Goal: Contribute content

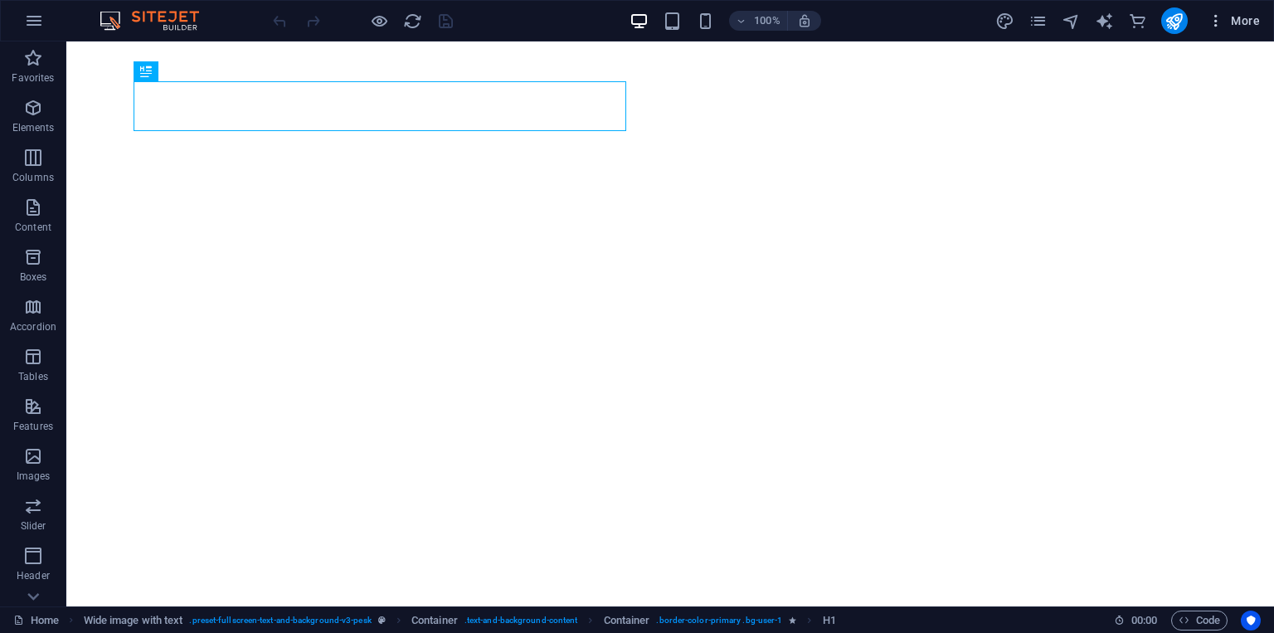
click at [1236, 16] on span "More" at bounding box center [1233, 20] width 52 height 17
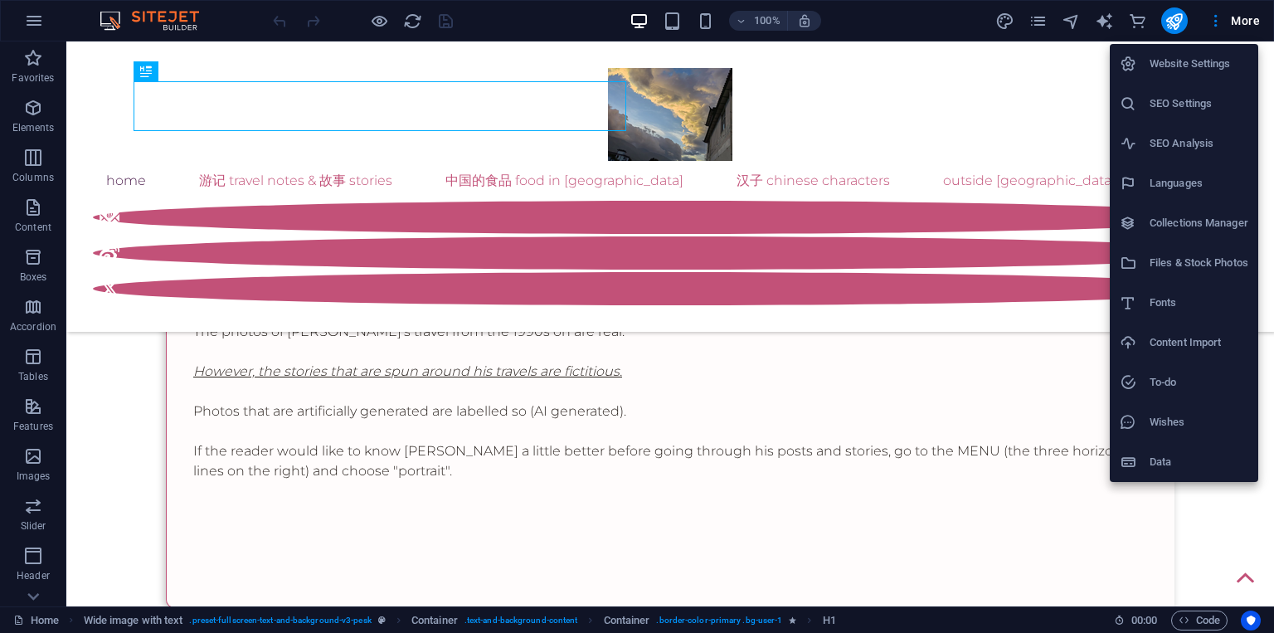
click at [1172, 228] on h6 "Collections Manager" at bounding box center [1198, 223] width 99 height 20
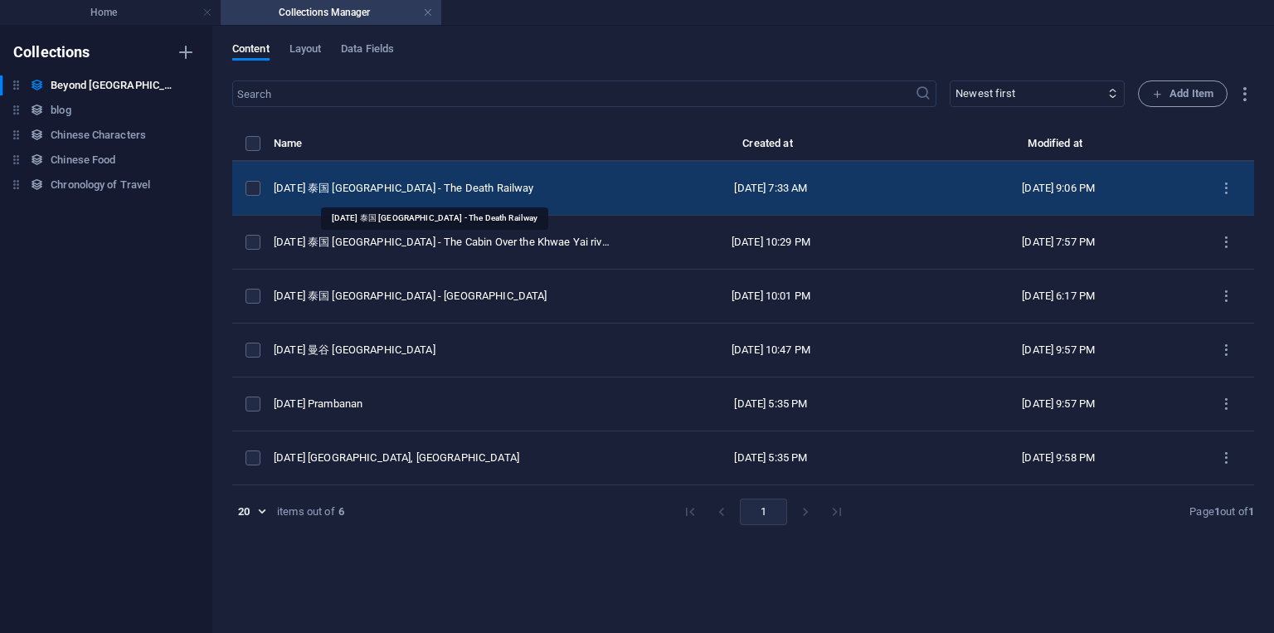
click at [471, 187] on div "[DATE] 泰国 [GEOGRAPHIC_DATA] - The Death Railway" at bounding box center [442, 188] width 336 height 15
select select "original photos"
select select "[GEOGRAPHIC_DATA]"
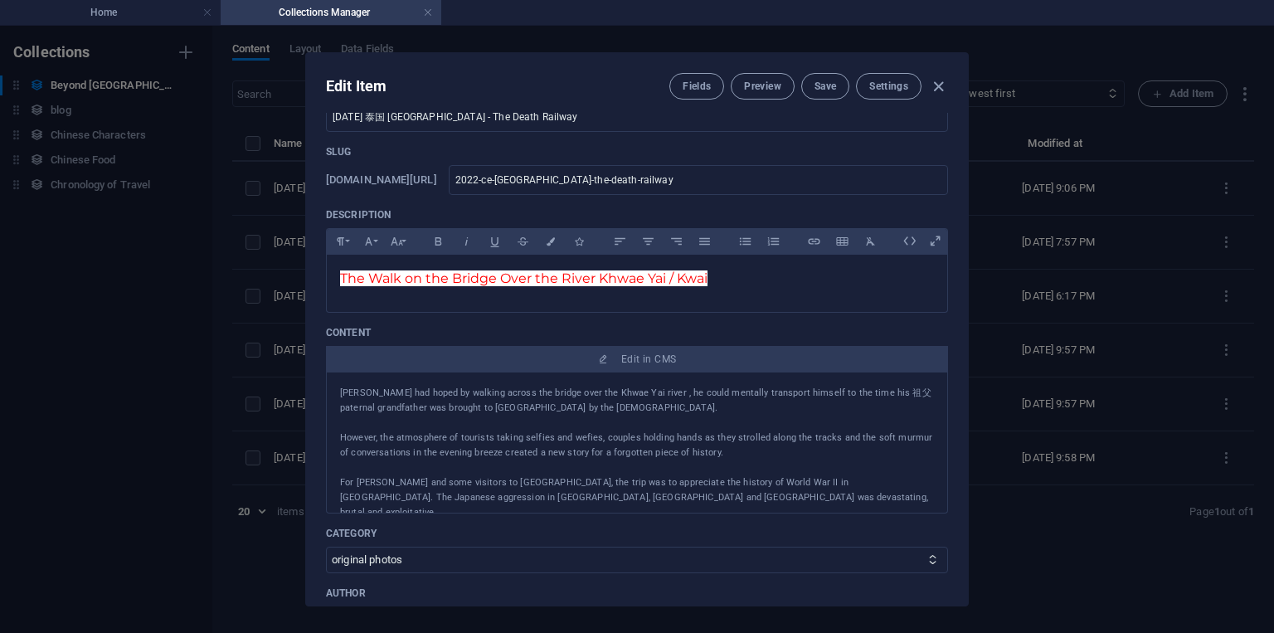
scroll to position [100, 0]
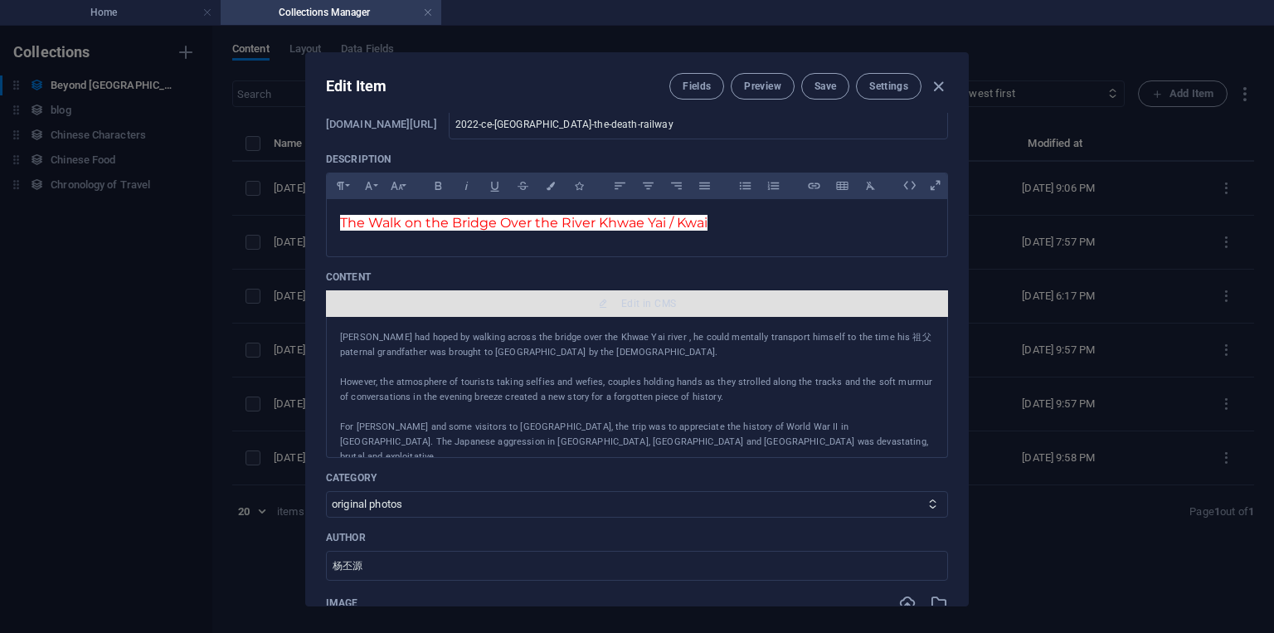
click at [654, 306] on span "Edit in CMS" at bounding box center [648, 303] width 55 height 13
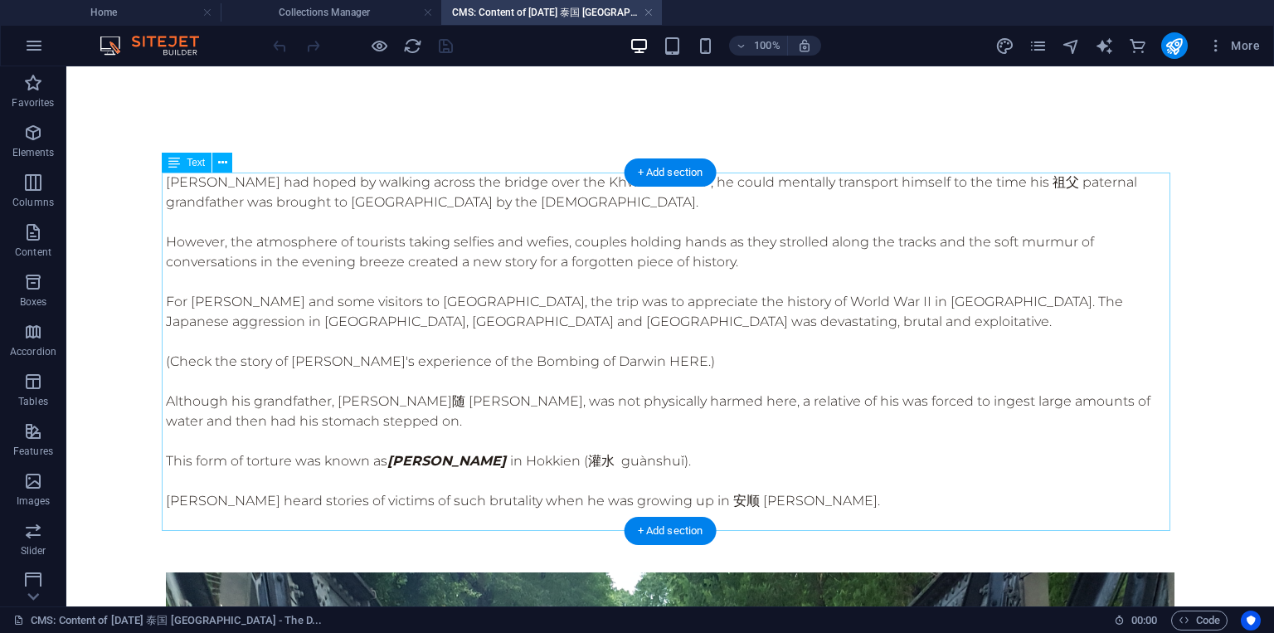
scroll to position [0, 0]
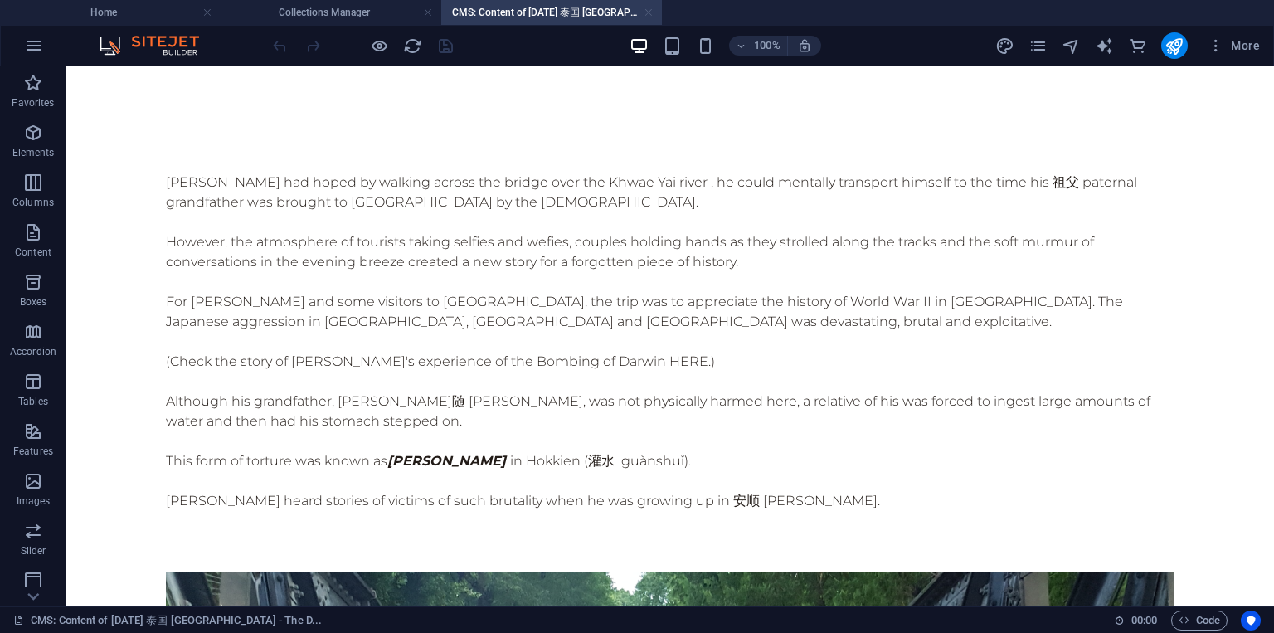
click at [648, 12] on link at bounding box center [649, 13] width 10 height 16
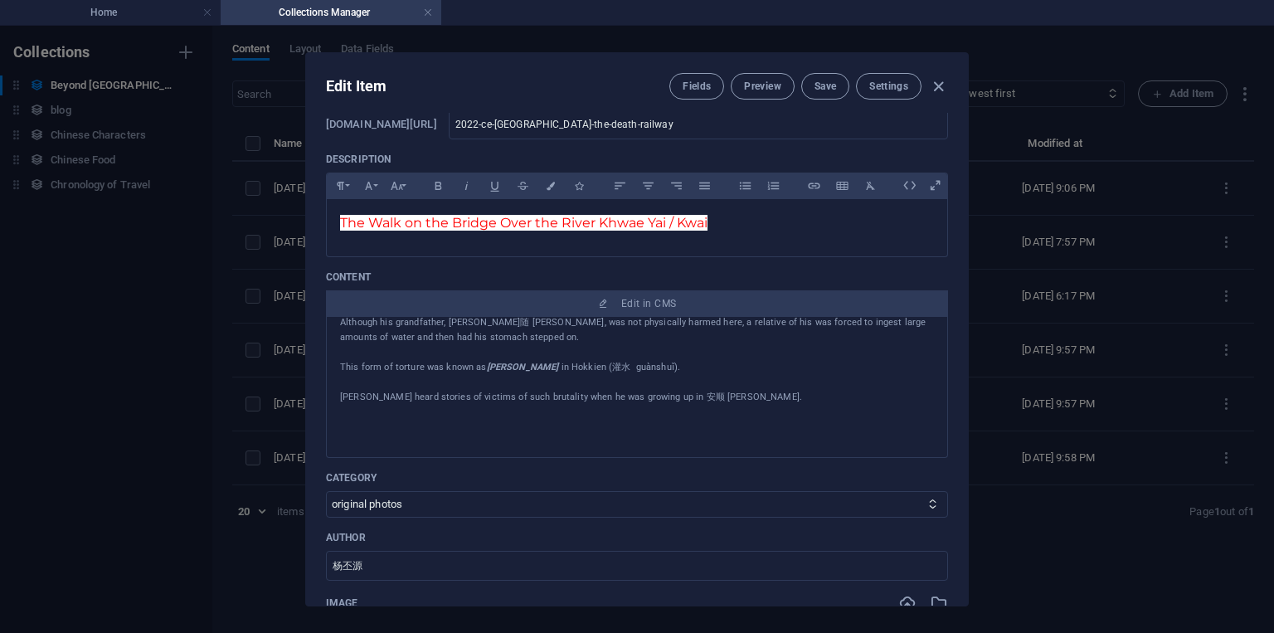
scroll to position [199, 0]
click at [937, 85] on icon "button" at bounding box center [938, 86] width 19 height 19
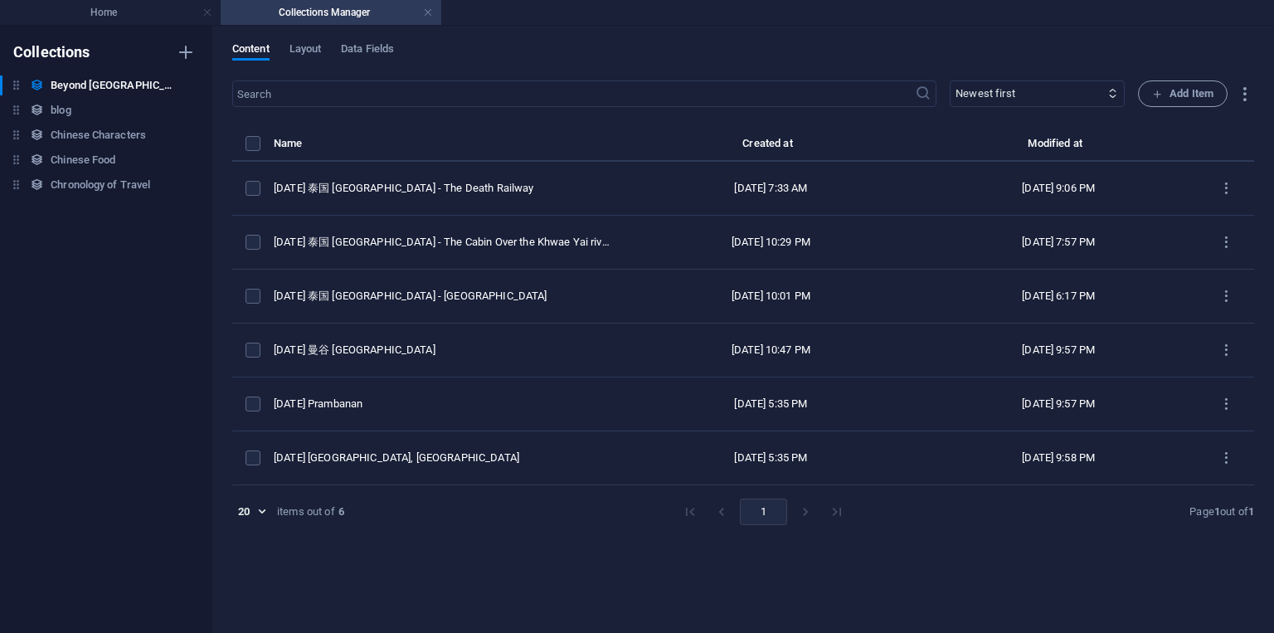
scroll to position [0, 0]
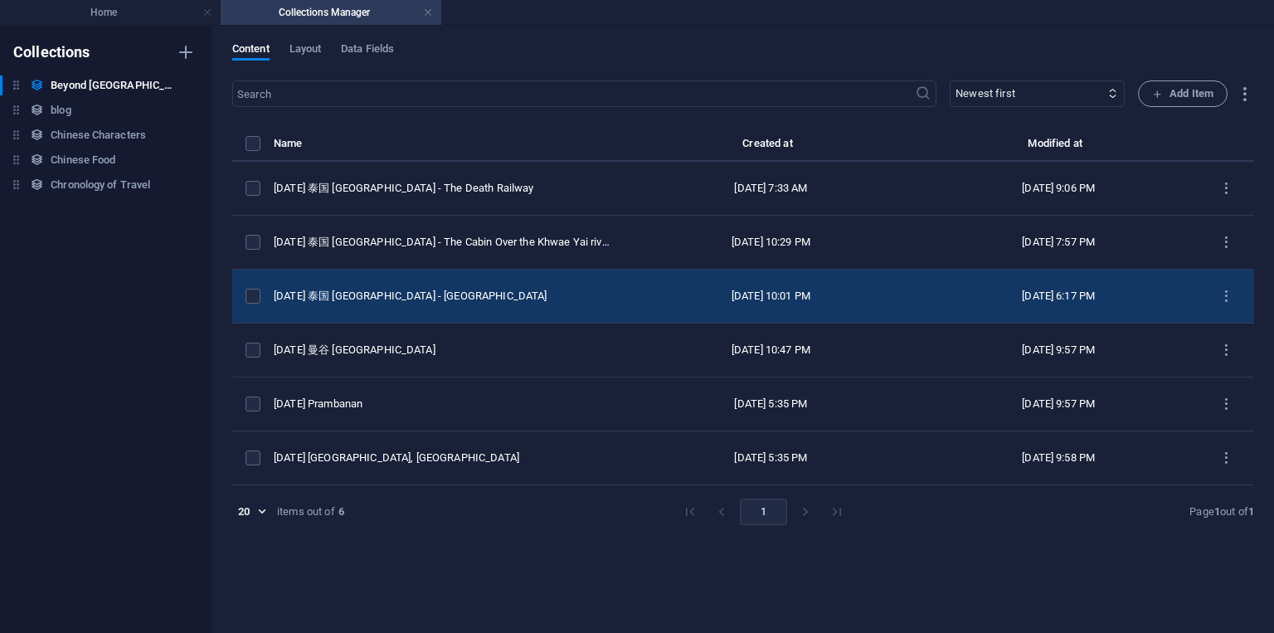
click at [434, 310] on td "[DATE] 泰国 [GEOGRAPHIC_DATA] - [GEOGRAPHIC_DATA]" at bounding box center [448, 297] width 349 height 54
select select "original photos"
select select "[GEOGRAPHIC_DATA]"
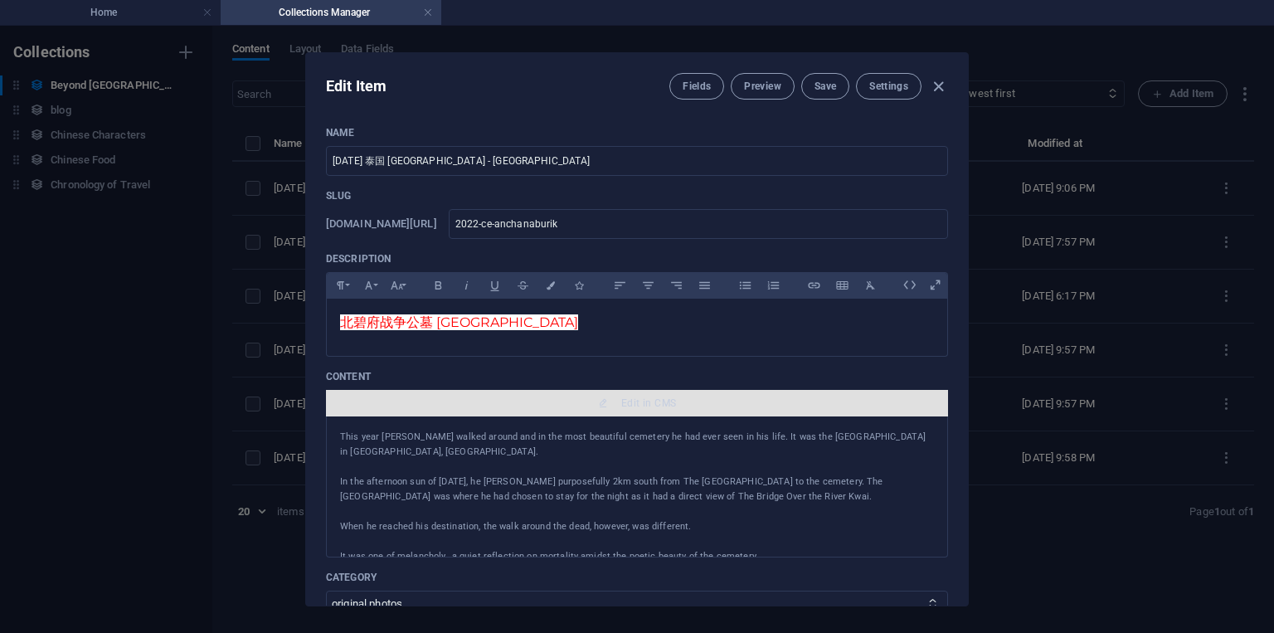
click at [655, 407] on span "Edit in CMS" at bounding box center [648, 402] width 55 height 13
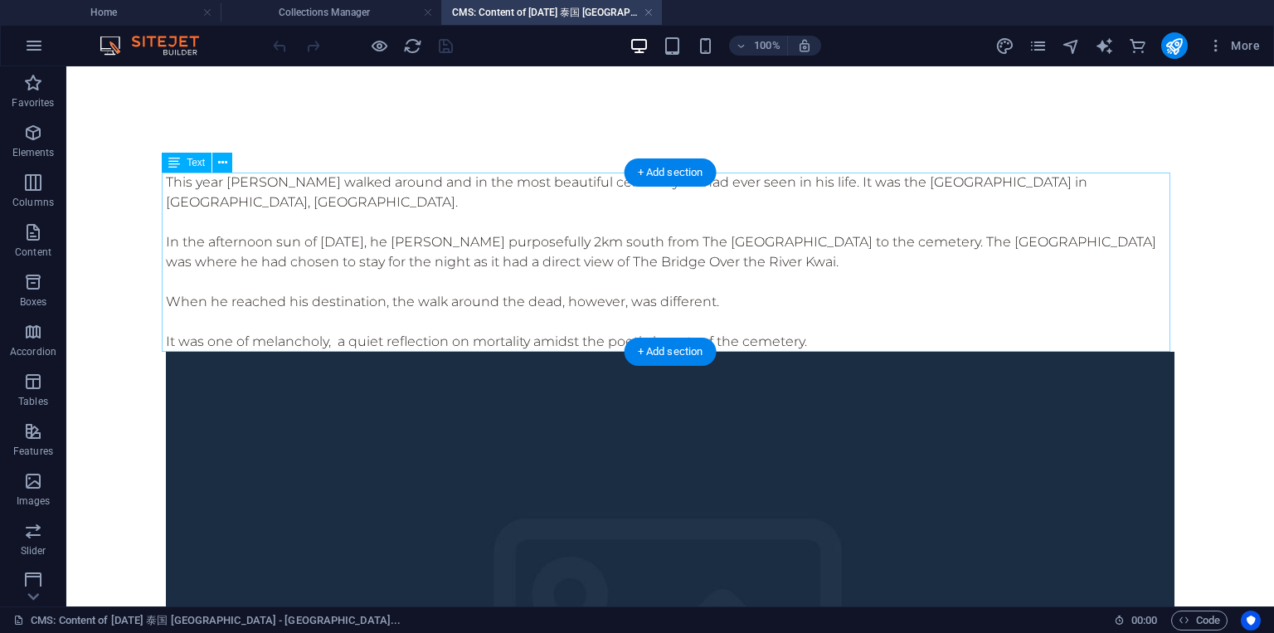
click at [312, 255] on div "This year [PERSON_NAME] walked around and in the most beautiful cemetery he had…" at bounding box center [670, 261] width 1008 height 179
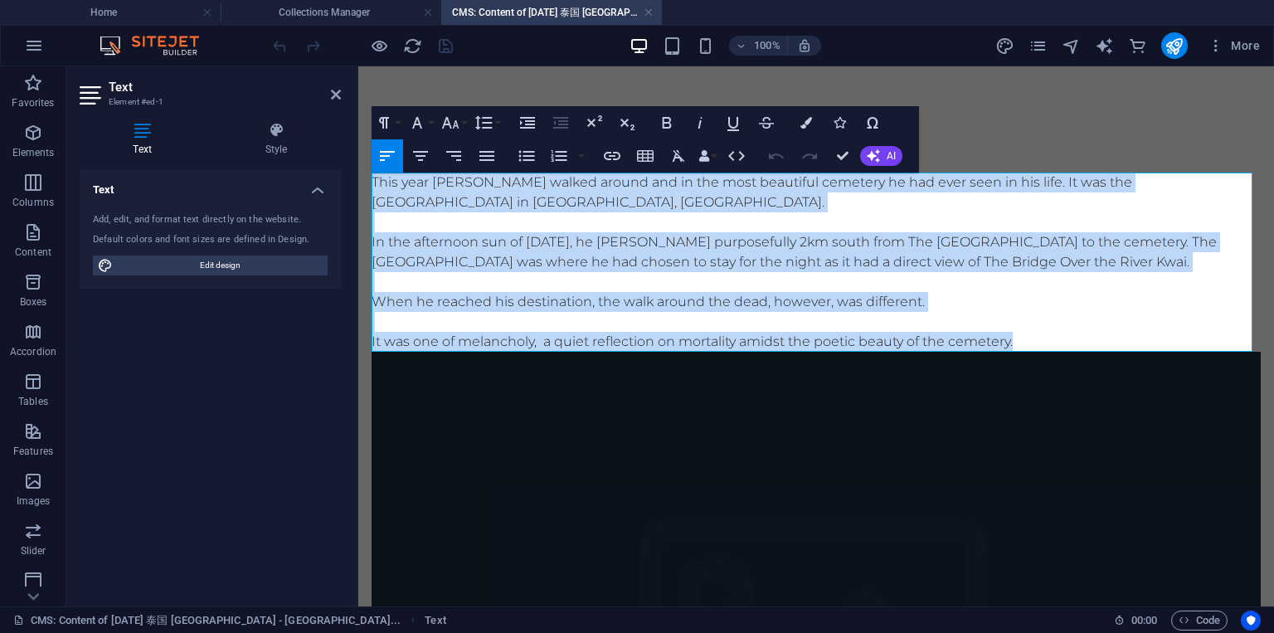
drag, startPoint x: 1035, startPoint y: 345, endPoint x: 299, endPoint y: 178, distance: 755.1
copy div "This year [PERSON_NAME] walked around and in the most beautiful cemetery he had…"
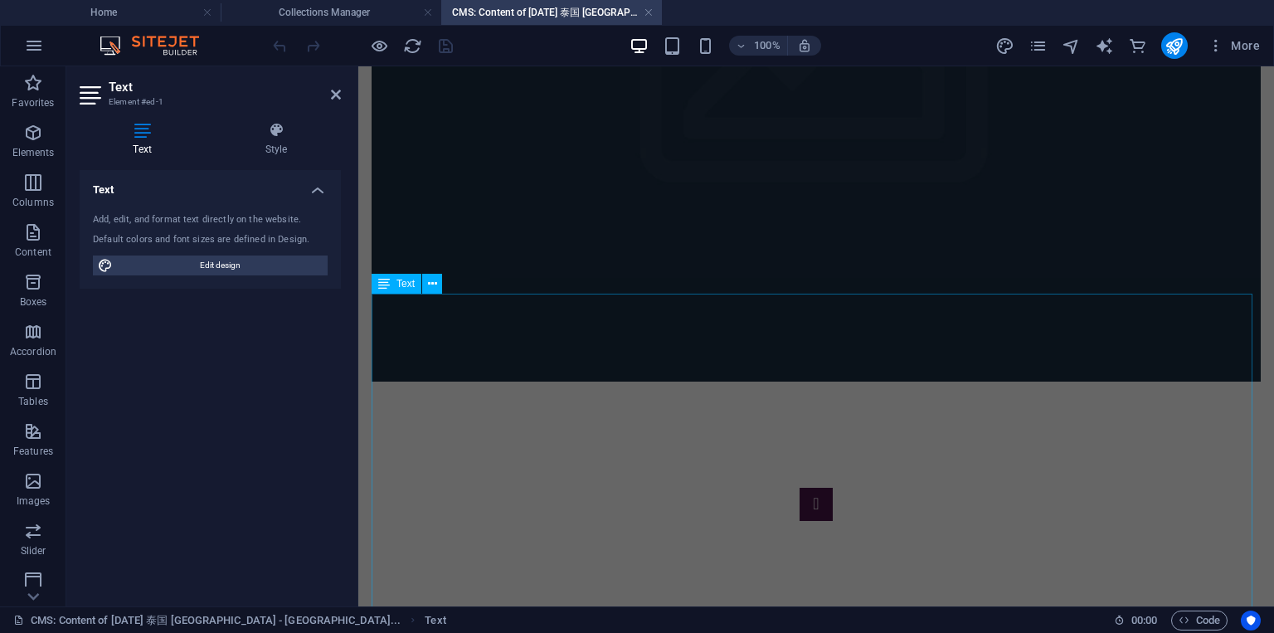
scroll to position [796, 0]
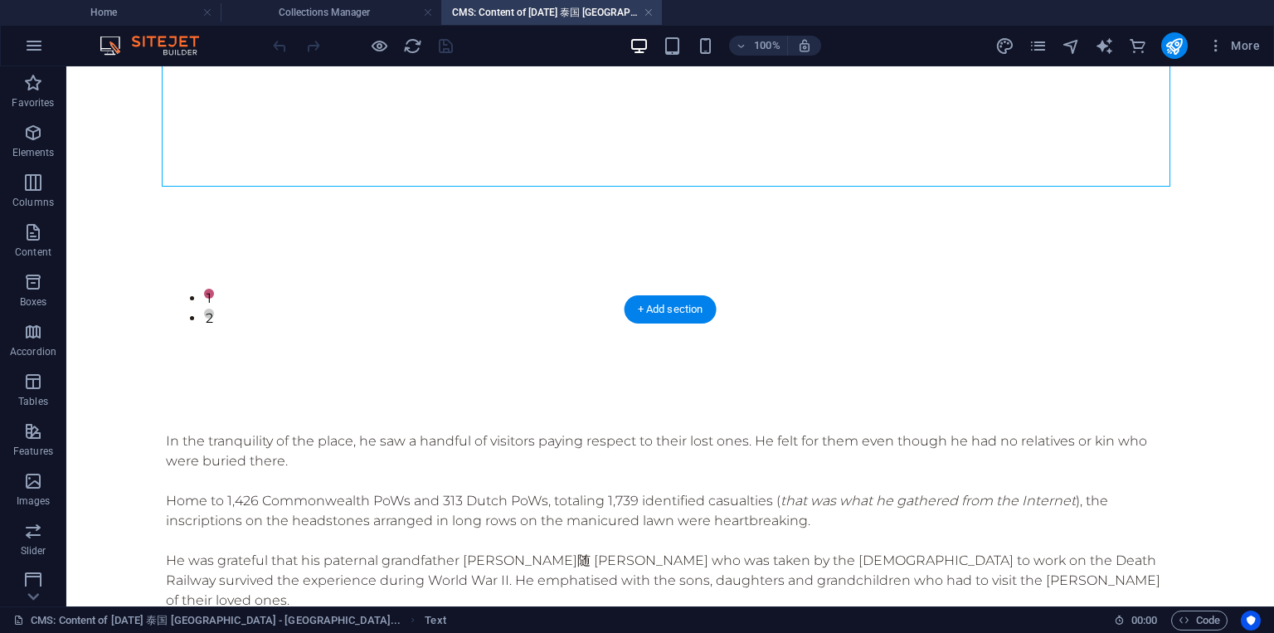
scroll to position [896, 0]
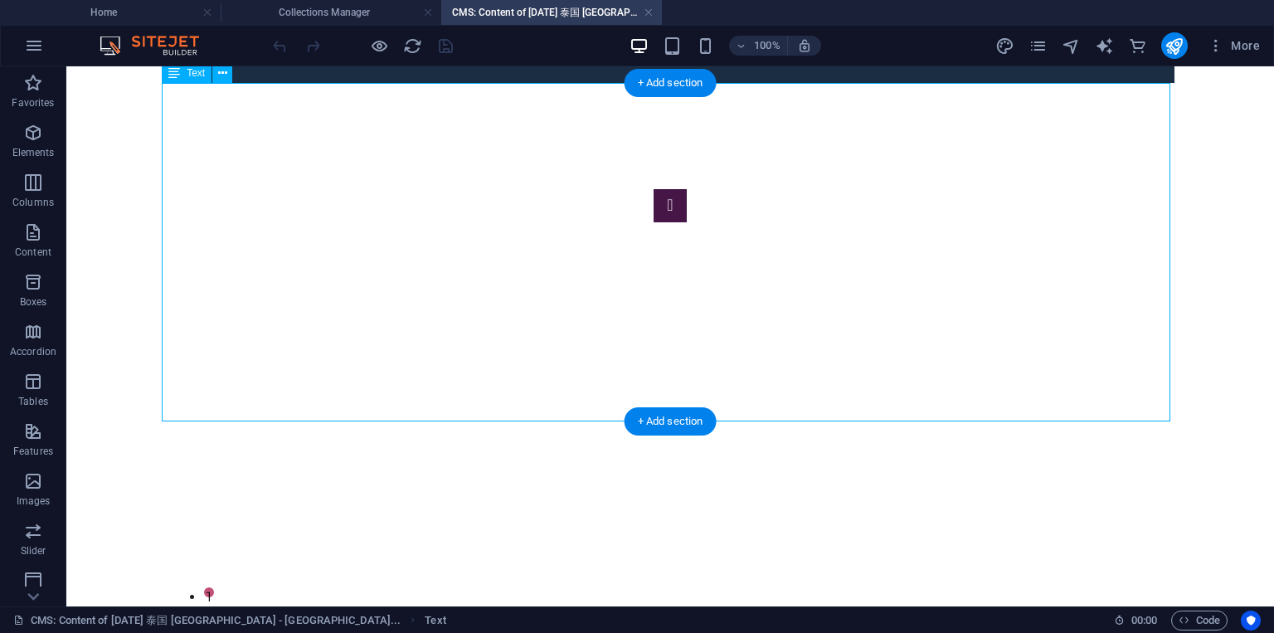
drag, startPoint x: 163, startPoint y: 109, endPoint x: 574, endPoint y: 411, distance: 510.7
copy div "Lo ips dolorsitame co adi elits, do eiu t incidid ut laboreet dolore magnaal en…"
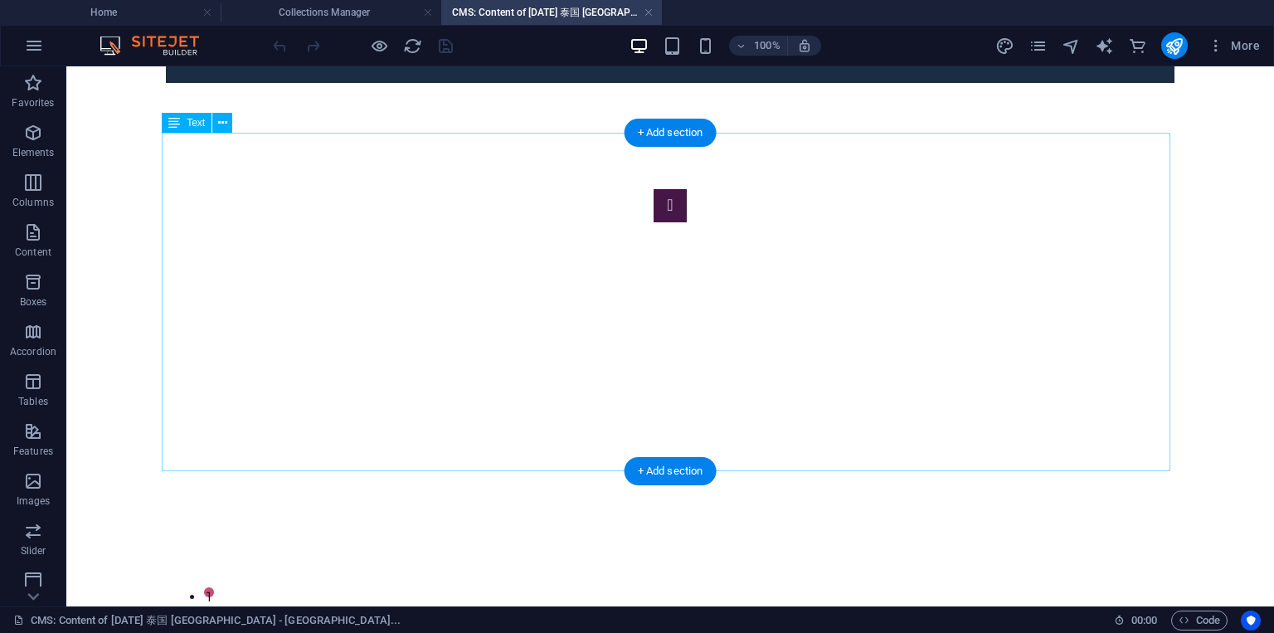
scroll to position [796, 0]
